Goal: Task Accomplishment & Management: Use online tool/utility

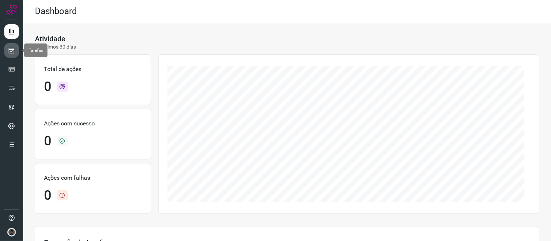
click at [5, 47] on link at bounding box center [11, 50] width 15 height 15
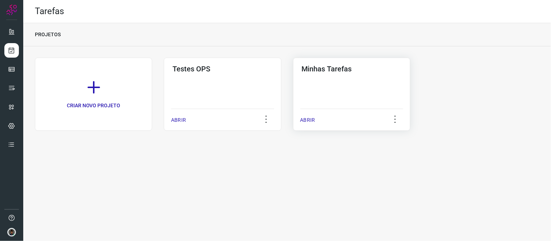
click at [363, 74] on div "Minhas Tarefas ABRIR" at bounding box center [351, 94] width 117 height 73
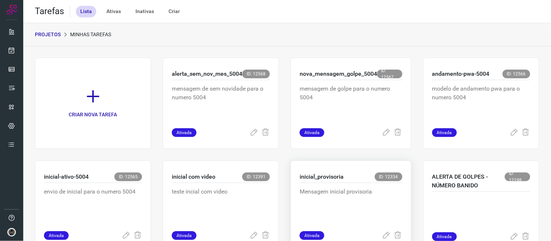
click at [367, 171] on div "inicial_provisoria ID: 12334 Mensagem inicial provisoria Ativada" at bounding box center [350, 206] width 121 height 91
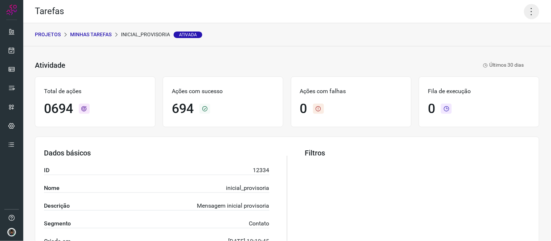
click at [524, 17] on icon at bounding box center [531, 11] width 15 height 15
click at [498, 46] on li "Executar" at bounding box center [500, 47] width 66 height 12
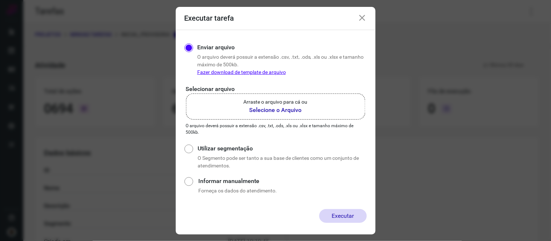
click at [300, 111] on b "Selecione o Arquivo" at bounding box center [276, 110] width 64 height 9
click at [0, 0] on input "Arraste o arquivo para cá ou Selecione o Arquivo" at bounding box center [0, 0] width 0 height 0
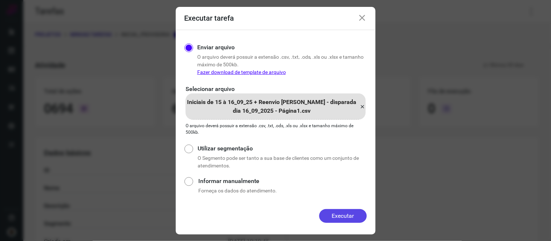
click at [341, 213] on button "Executar" at bounding box center [343, 216] width 48 height 14
